Goal: Information Seeking & Learning: Learn about a topic

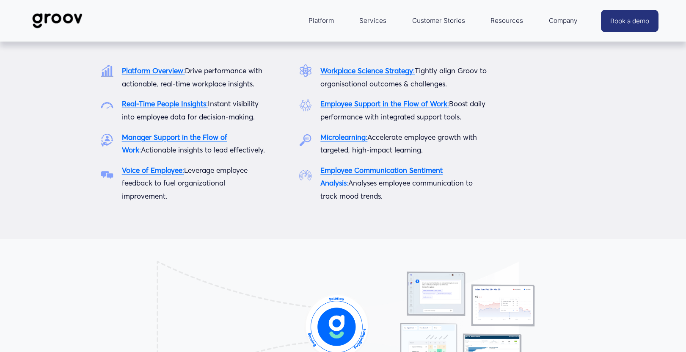
click at [327, 18] on span "Platform" at bounding box center [321, 21] width 25 height 12
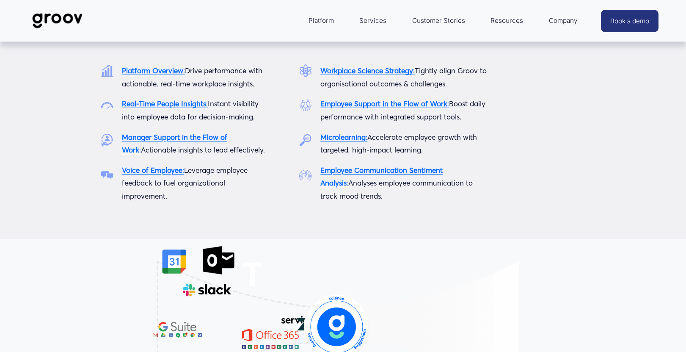
click at [159, 72] on strong "Platform Overview" at bounding box center [152, 70] width 61 height 9
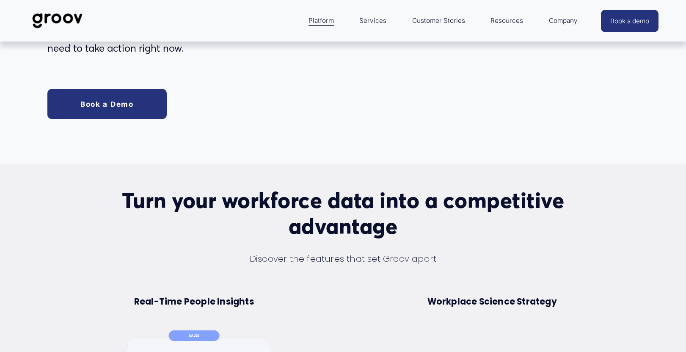
scroll to position [30, 0]
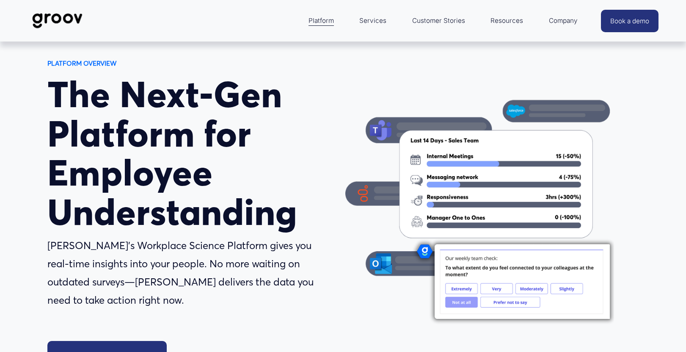
click at [432, 21] on link "Customer Stories" at bounding box center [438, 21] width 61 height 20
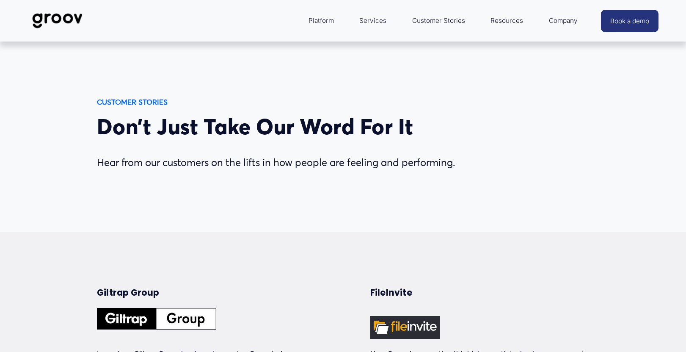
click at [71, 22] on img at bounding box center [58, 21] width 60 height 28
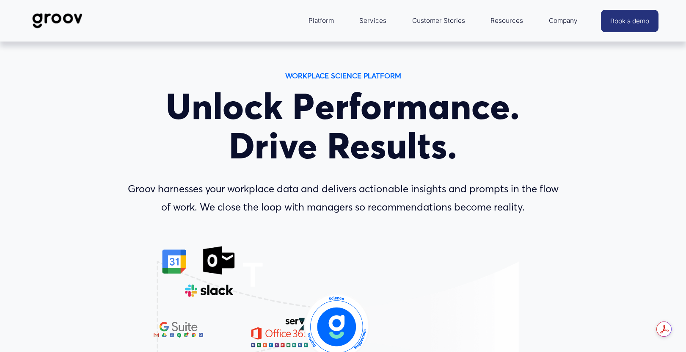
click at [382, 22] on link "Services" at bounding box center [373, 21] width 36 height 20
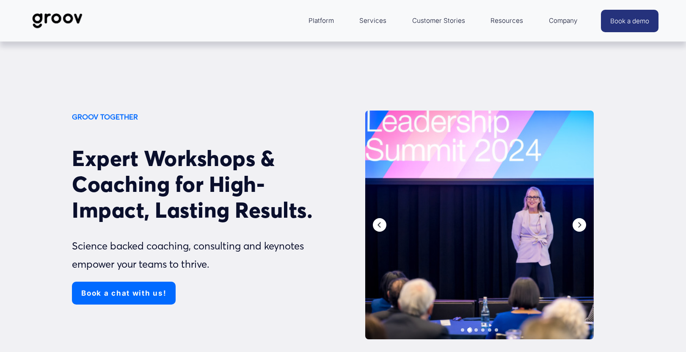
click at [379, 22] on link "Services" at bounding box center [373, 21] width 36 height 20
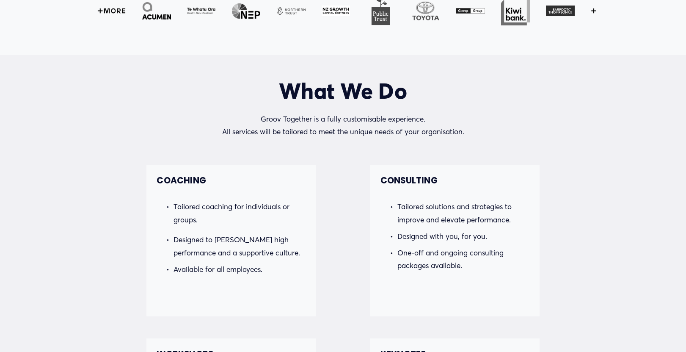
scroll to position [593, 0]
